Goal: Navigation & Orientation: Find specific page/section

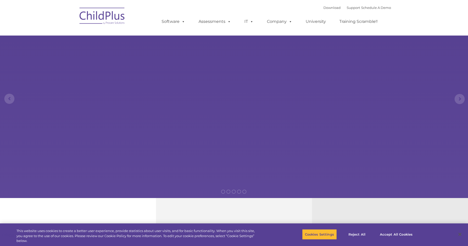
select select "MEDIUM"
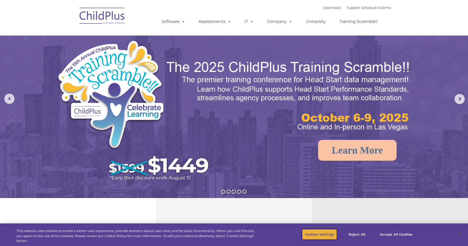
click at [330, 234] on button "Cookies Settings" at bounding box center [319, 234] width 35 height 11
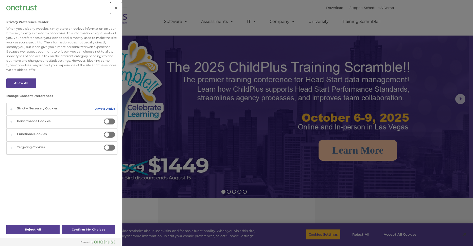
click at [120, 8] on button "Close" at bounding box center [115, 8] width 11 height 11
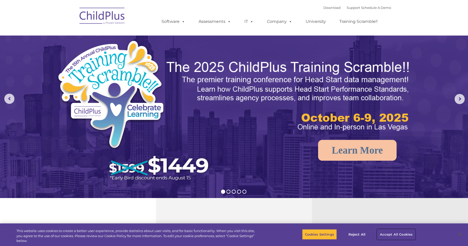
click at [398, 232] on button "Accept All Cookies" at bounding box center [396, 234] width 38 height 11
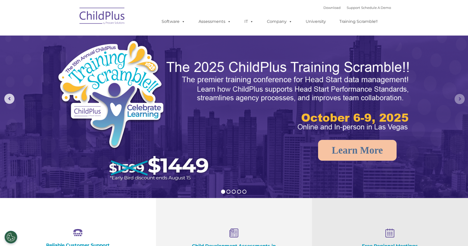
click at [461, 97] on rs-arrow at bounding box center [460, 99] width 10 height 10
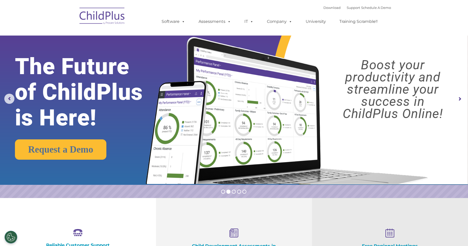
click at [461, 97] on rs-arrow at bounding box center [460, 99] width 10 height 10
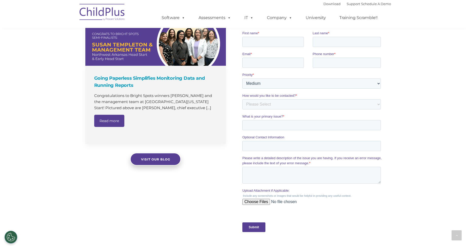
scroll to position [336, 0]
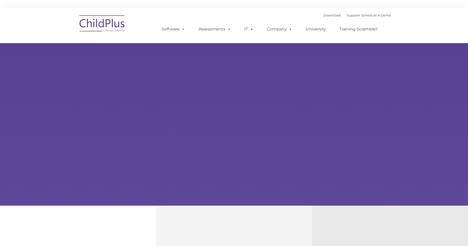
type input ""
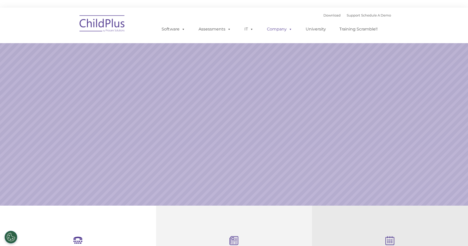
select select "MEDIUM"
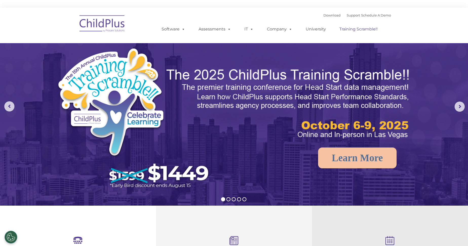
click at [372, 30] on link "Training Scramble!!" at bounding box center [358, 29] width 48 height 10
click at [460, 109] on rs-arrow at bounding box center [460, 106] width 10 height 10
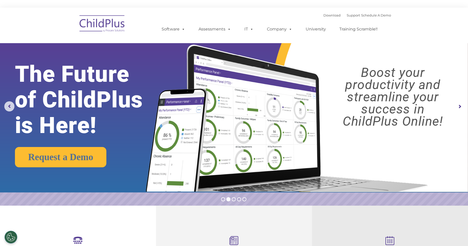
click at [460, 109] on rs-arrow at bounding box center [460, 106] width 10 height 10
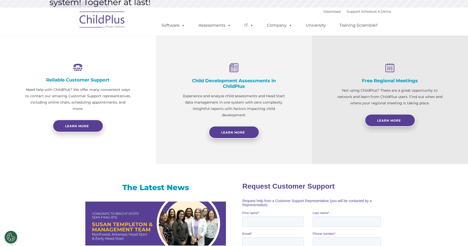
scroll to position [173, 0]
